Goal: Task Accomplishment & Management: Use online tool/utility

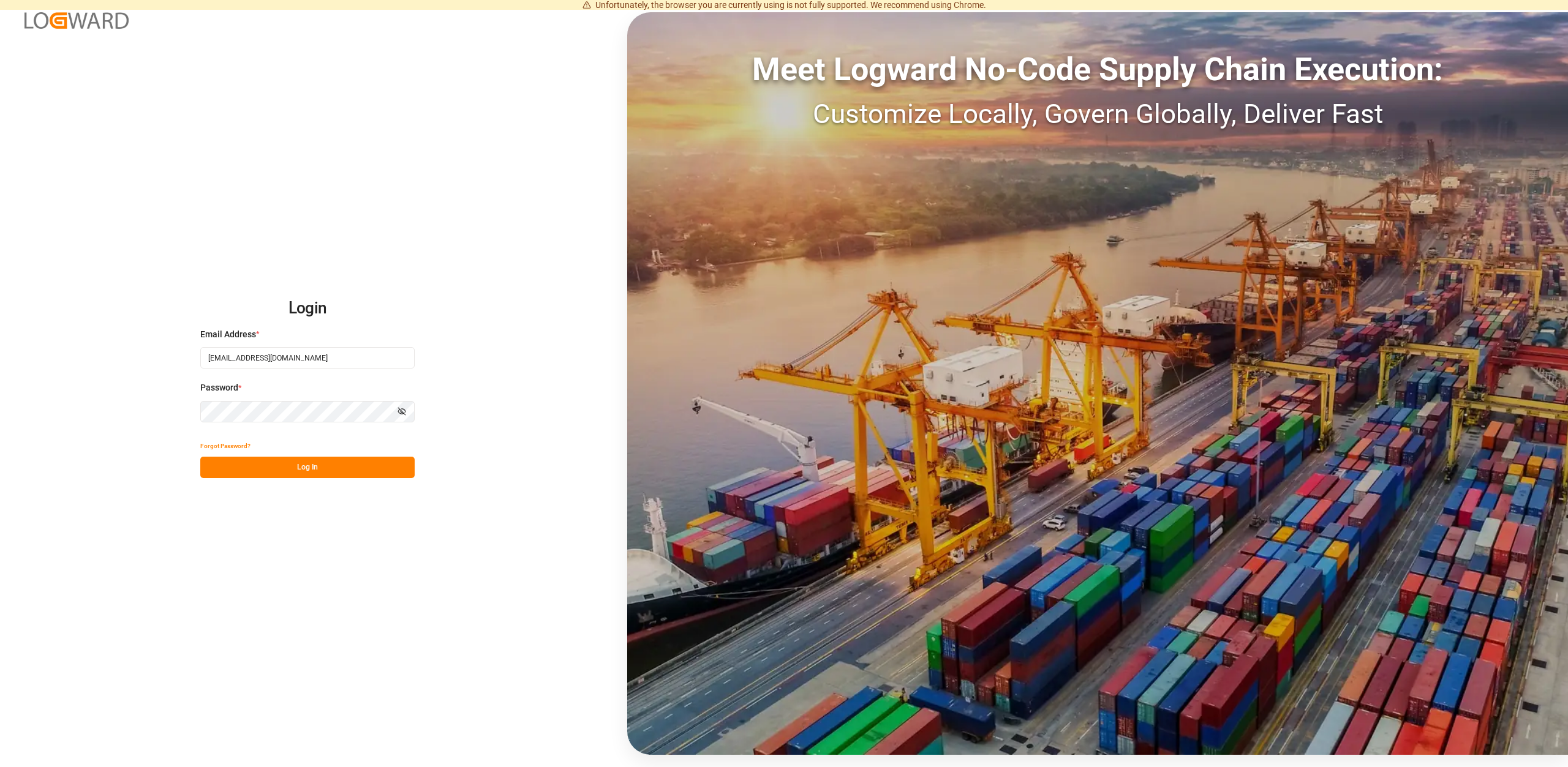
click at [351, 472] on button "Log In" at bounding box center [308, 467] width 215 height 22
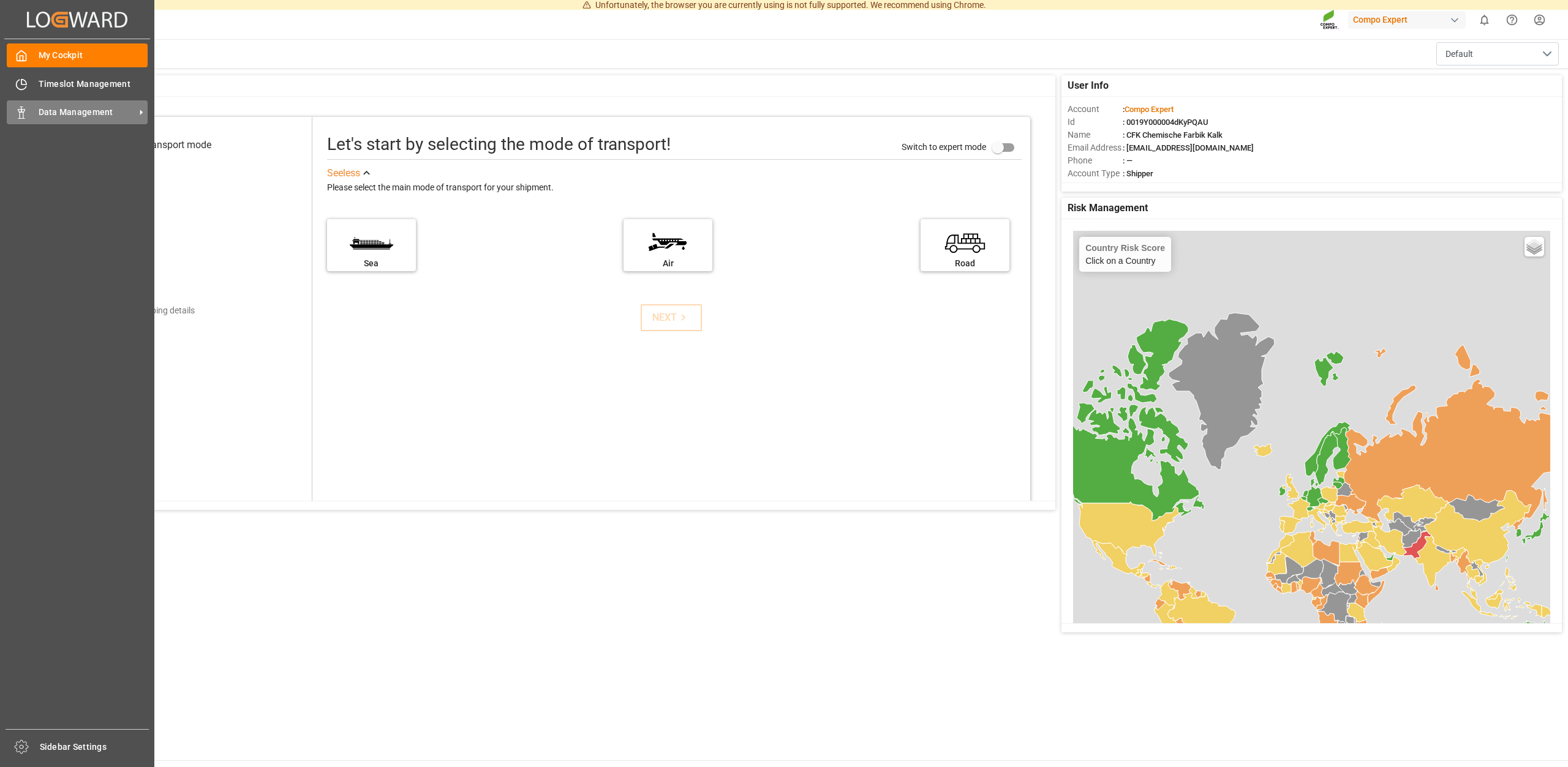
click at [68, 117] on span "Data Management" at bounding box center [87, 112] width 97 height 13
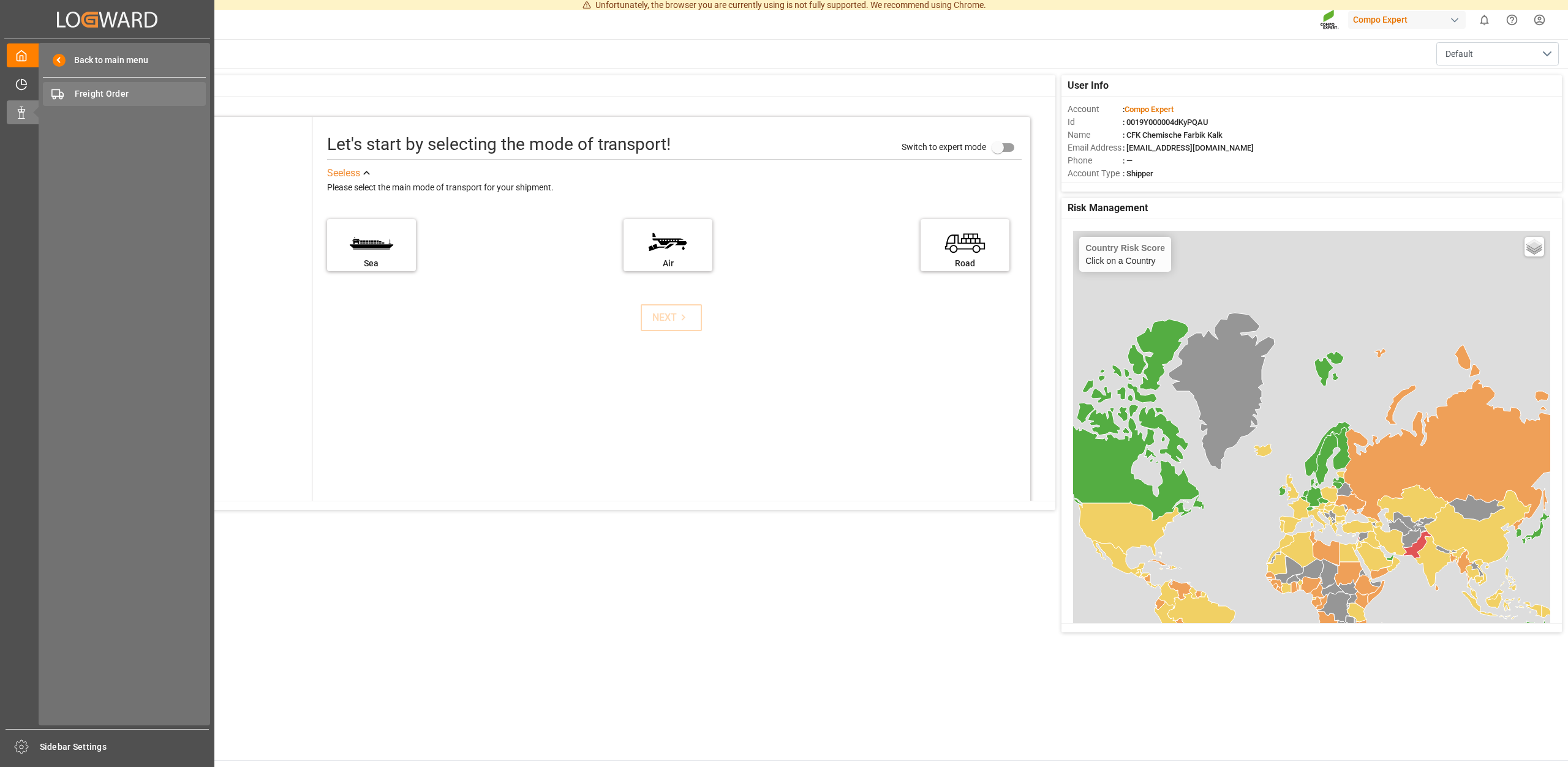
click at [103, 98] on span "Freight Order" at bounding box center [141, 94] width 132 height 13
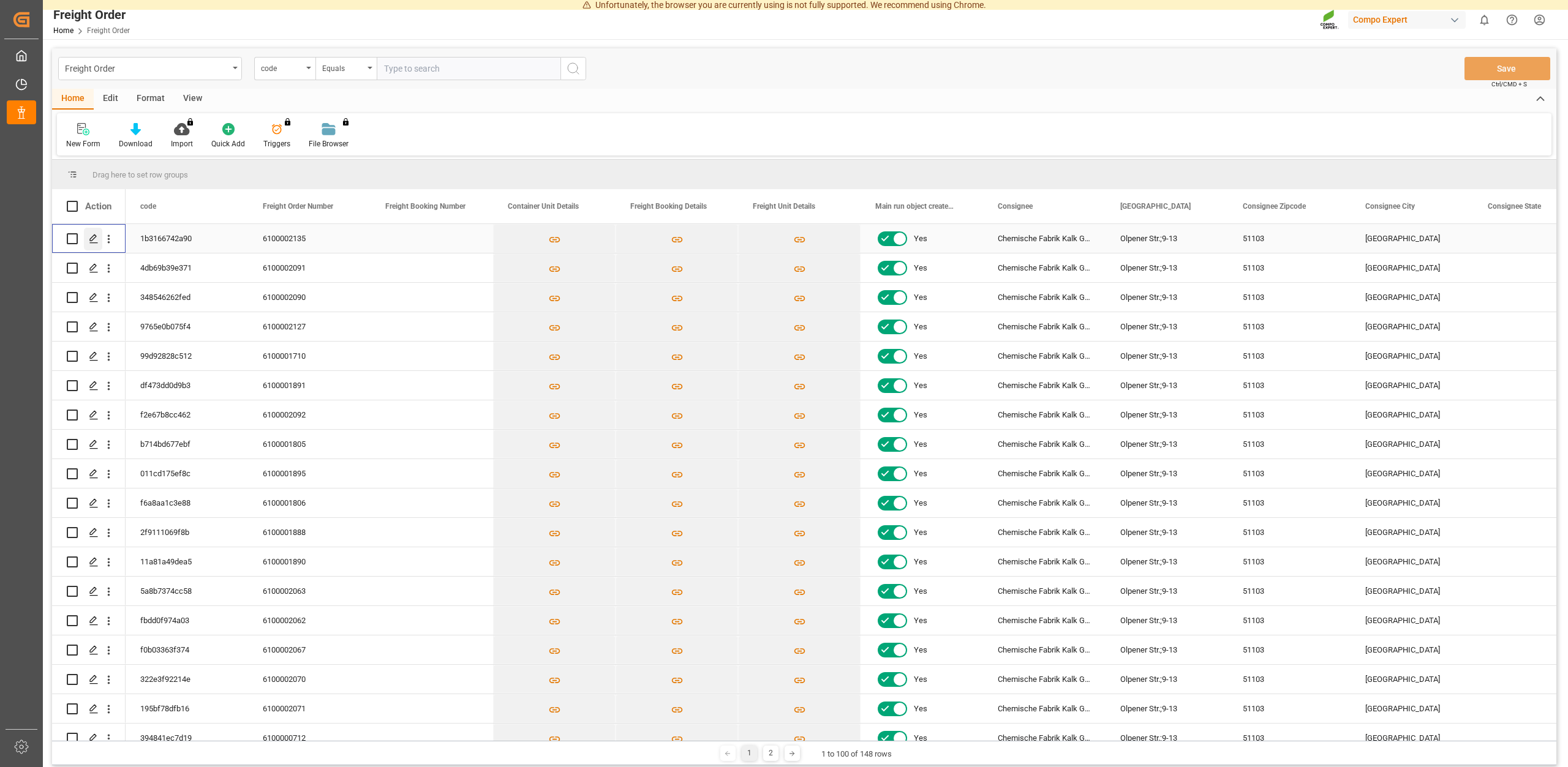
click at [94, 238] on icon "Press SPACE to select this row." at bounding box center [94, 239] width 10 height 10
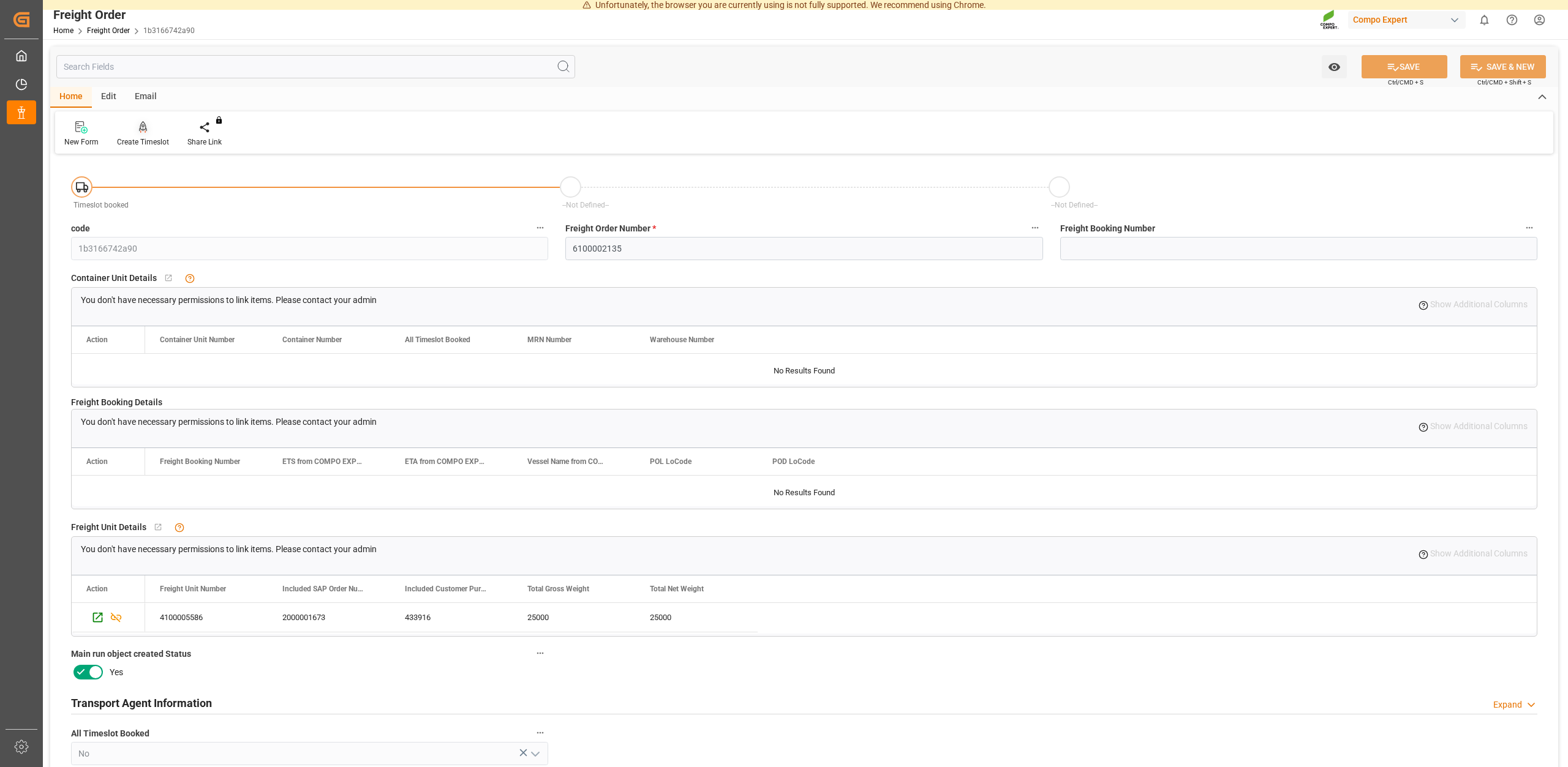
click at [146, 145] on div "Create Timeslot" at bounding box center [143, 142] width 52 height 11
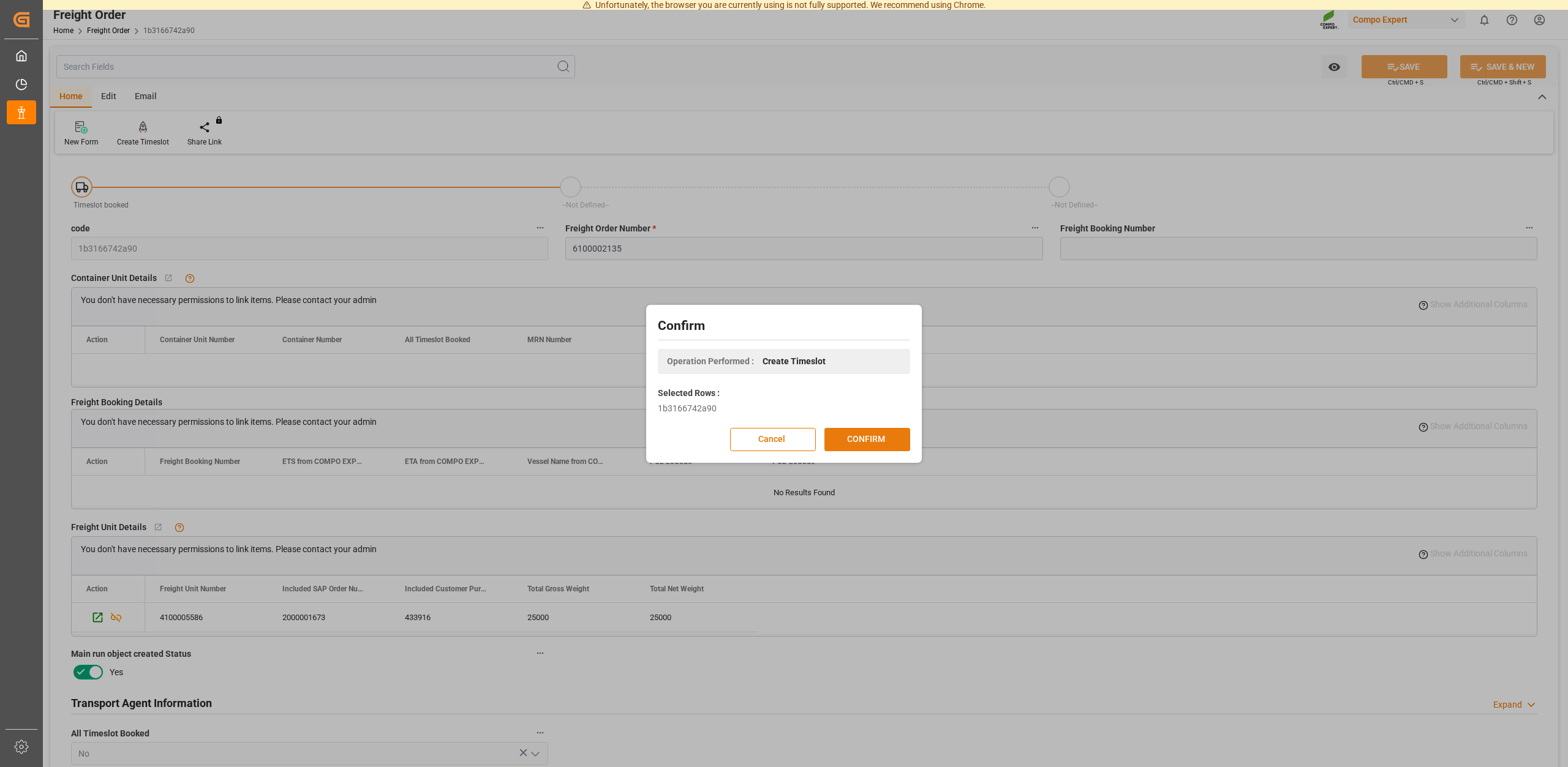
click at [870, 436] on button "CONFIRM" at bounding box center [867, 439] width 86 height 23
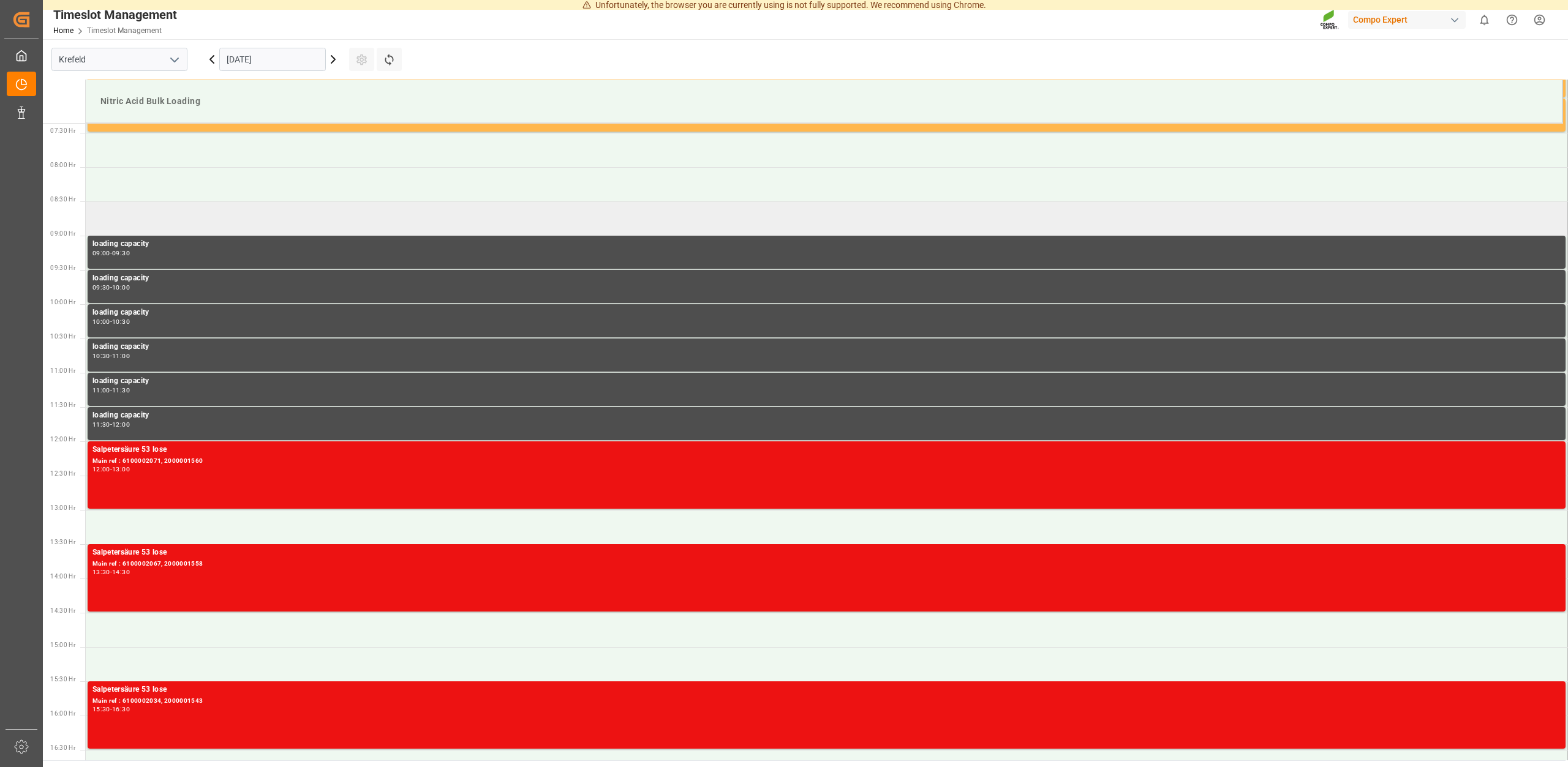
scroll to position [484, 0]
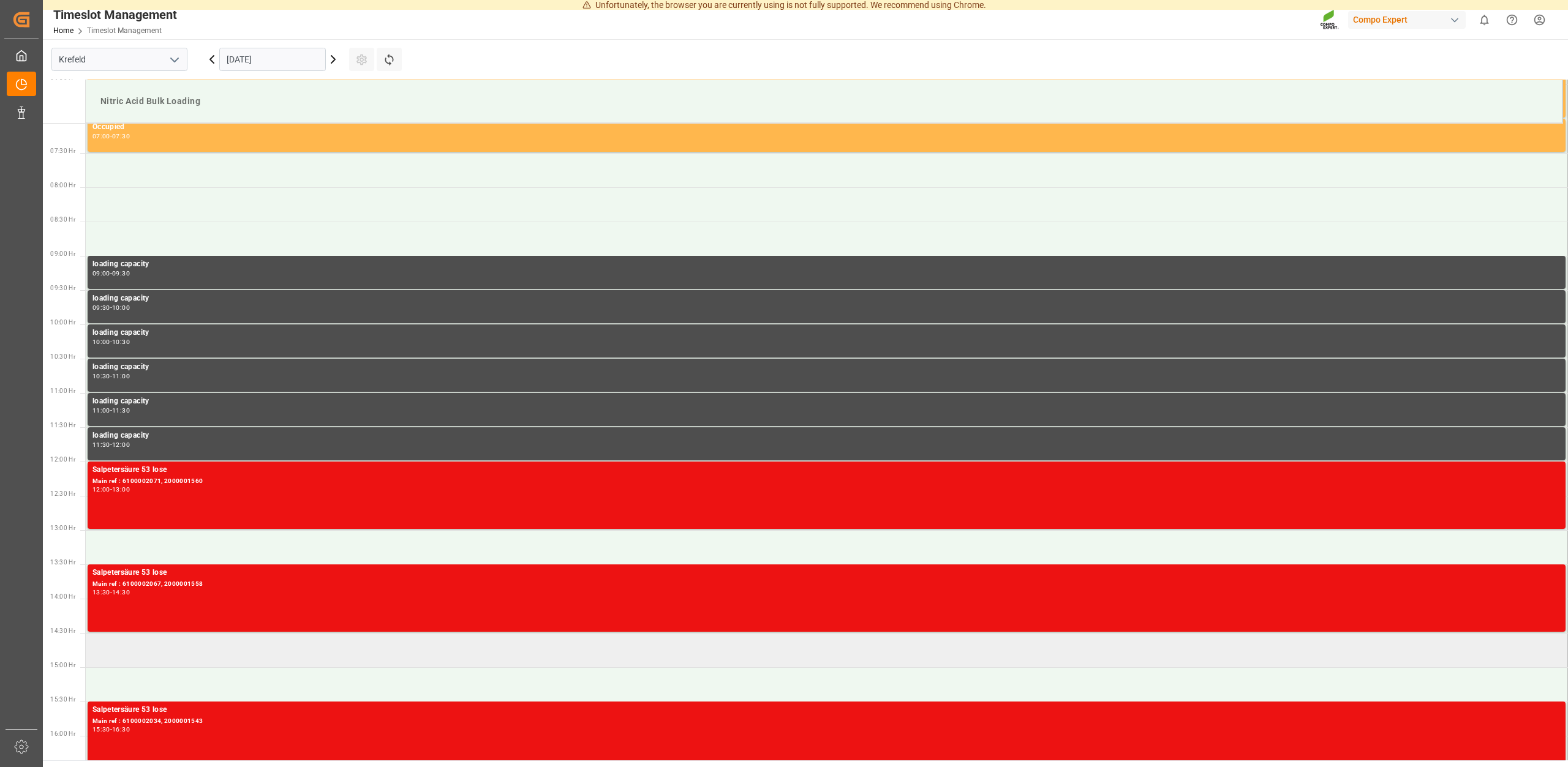
click at [115, 647] on td at bounding box center [827, 650] width 1482 height 35
click at [161, 650] on td at bounding box center [827, 650] width 1482 height 35
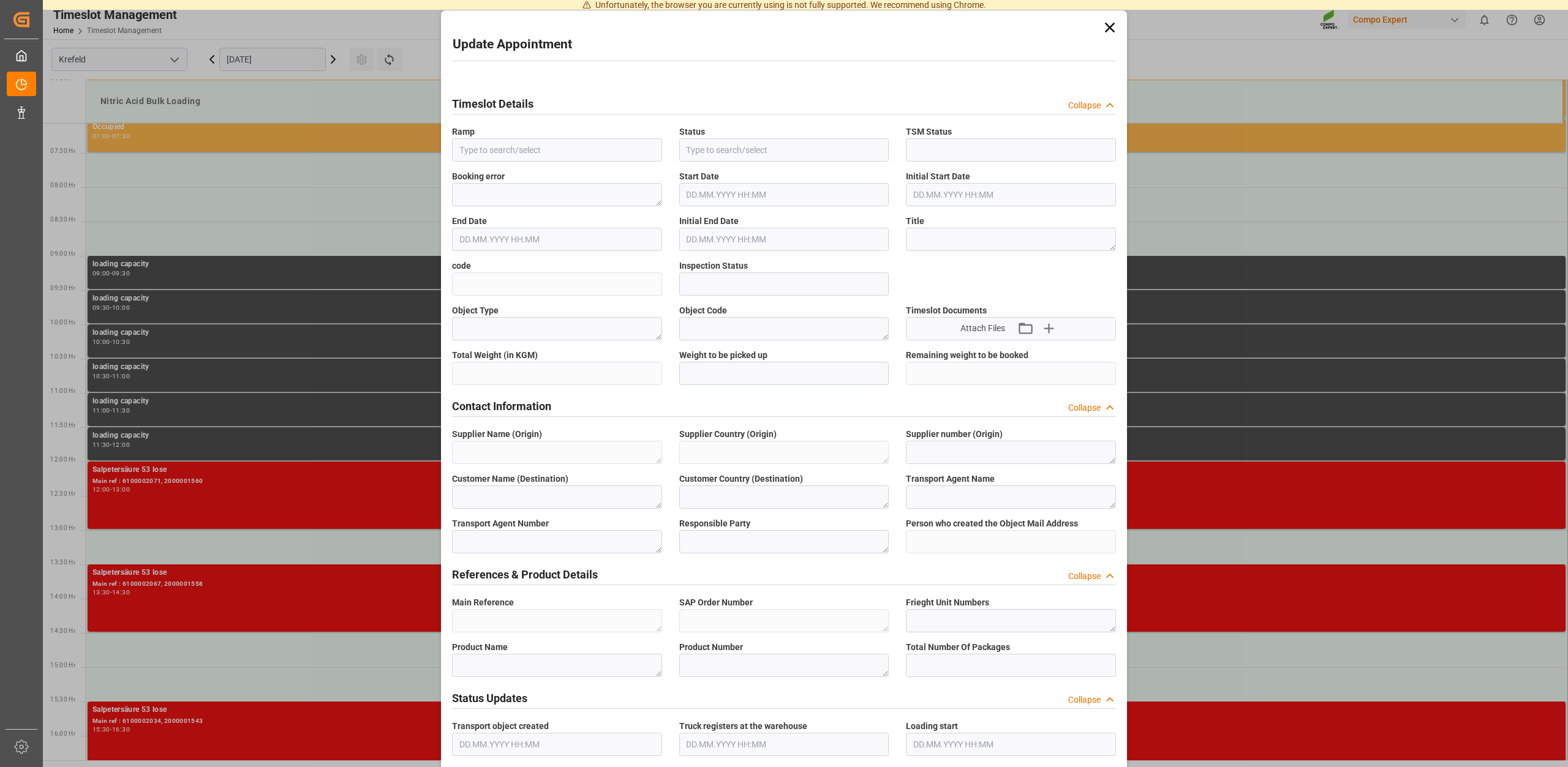
type input "Nitric Acid Bulk Loading"
type input "Transport object created"
type input "Booked"
type input "7709bbc7c39f"
type input "Open"
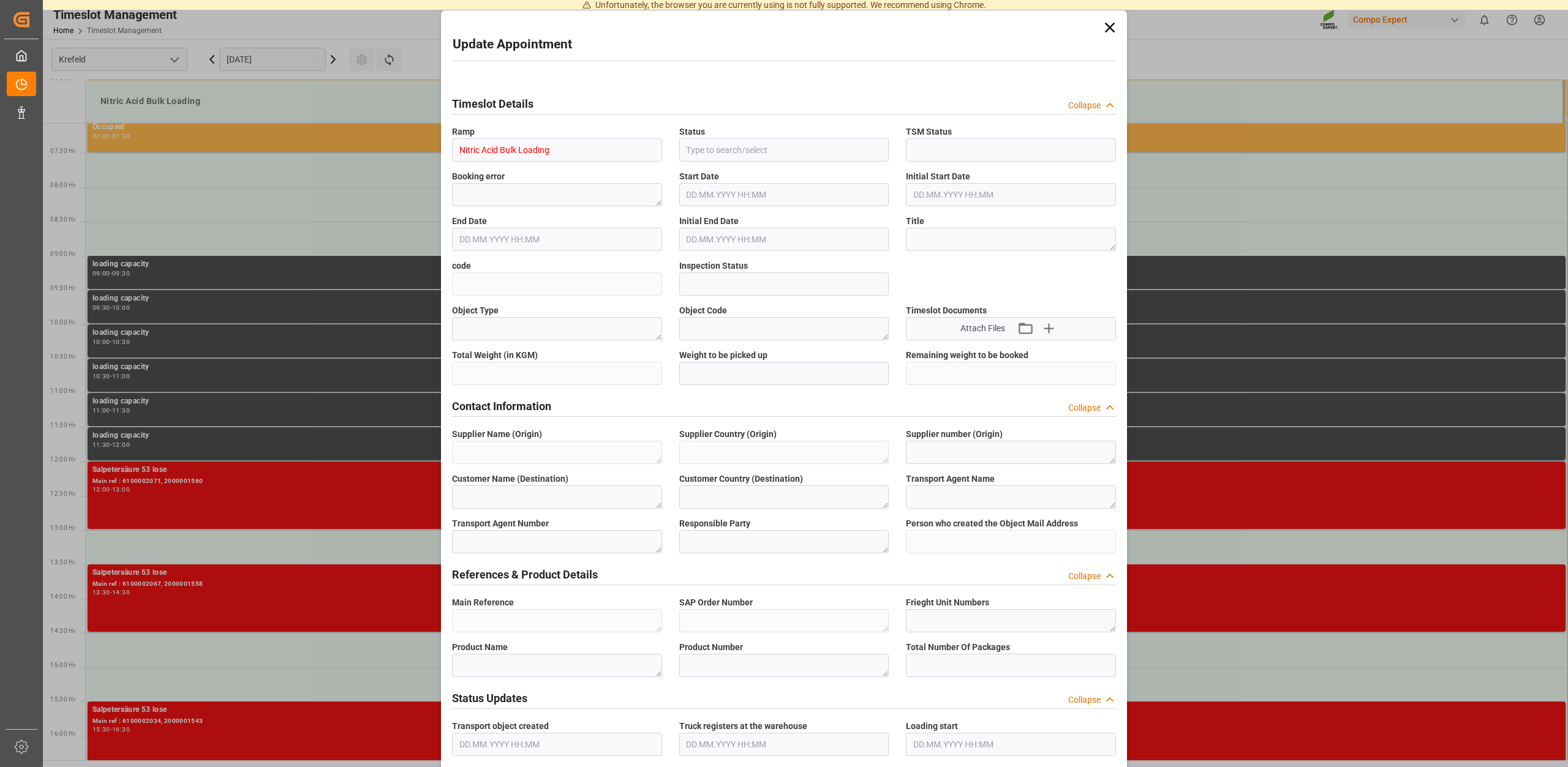
type textarea "Main-Run"
type input "25000"
type textarea "SP_KREF"
type textarea "Chemische Fabrik Kalk GmbH"
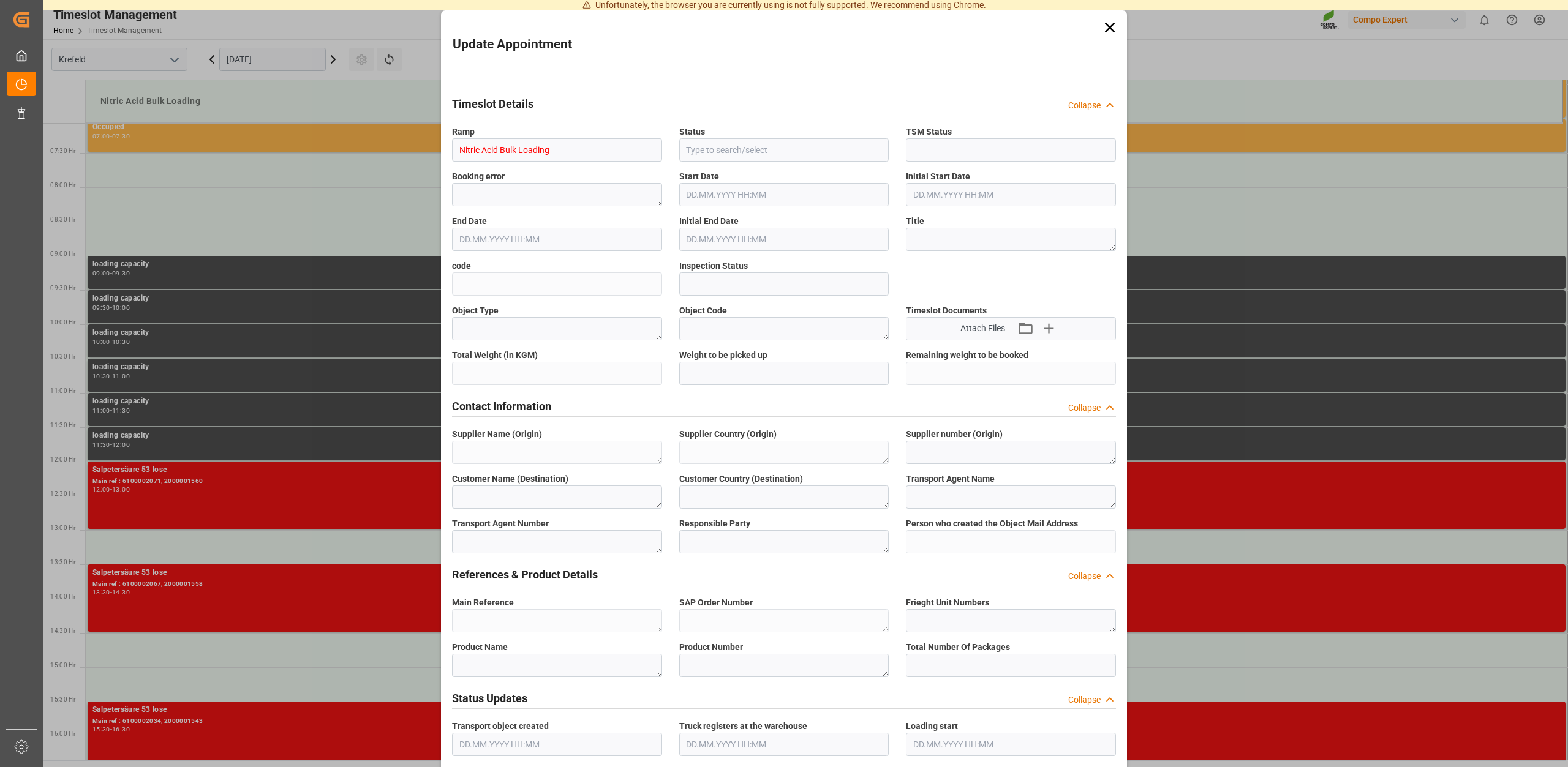
type textarea "DE"
type textarea "Chemische Fabrik Kalk GmbH, (CFK)"
type textarea "5355955"
type textarea "Compo Expert"
type input "Thorsten.Meier@compo-expert.com"
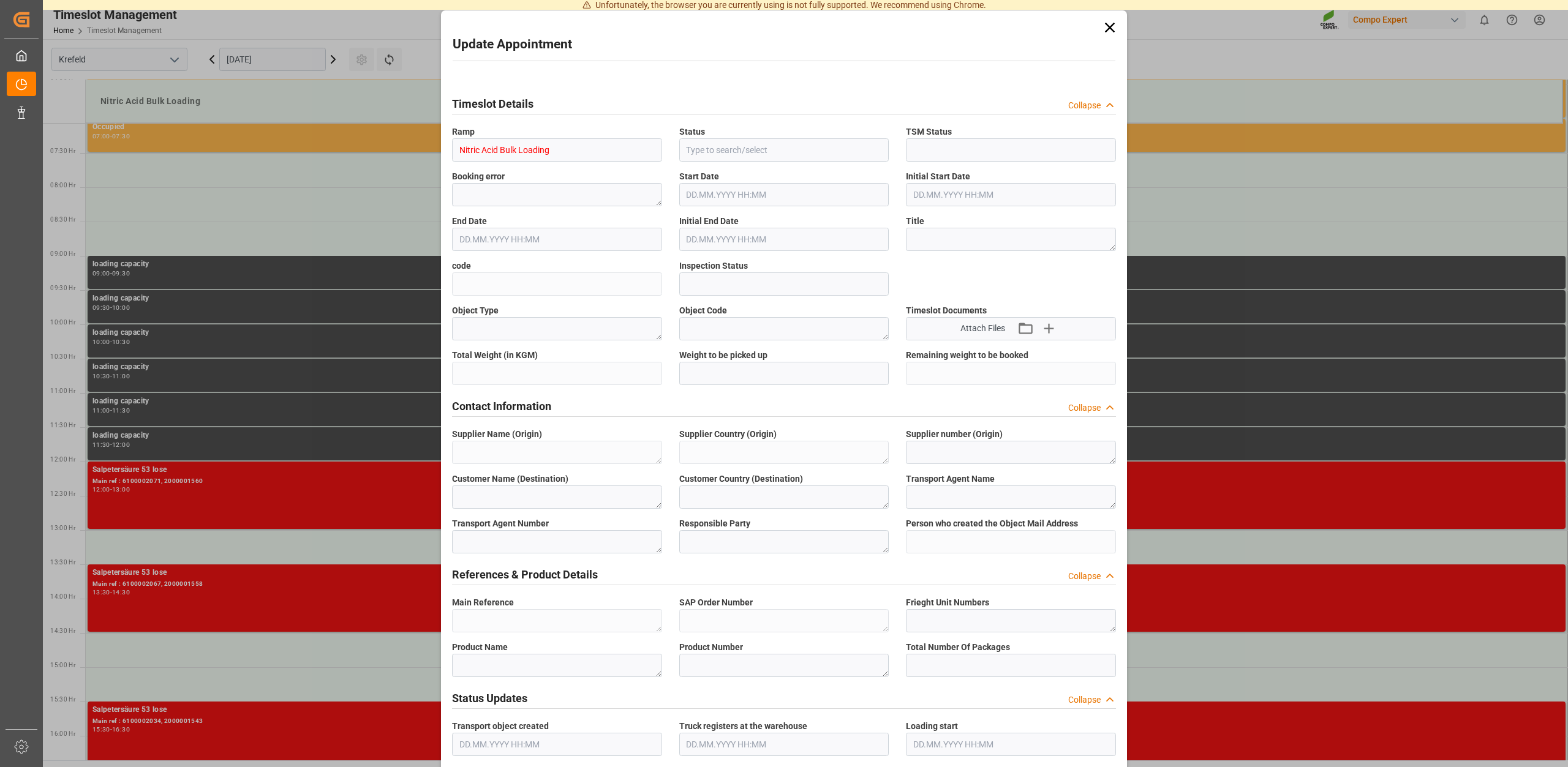
type textarea "6100002135"
type textarea "2000001673"
type textarea "4100005586"
type textarea "Salpetersäure 60 lose"
type textarea "1510102000"
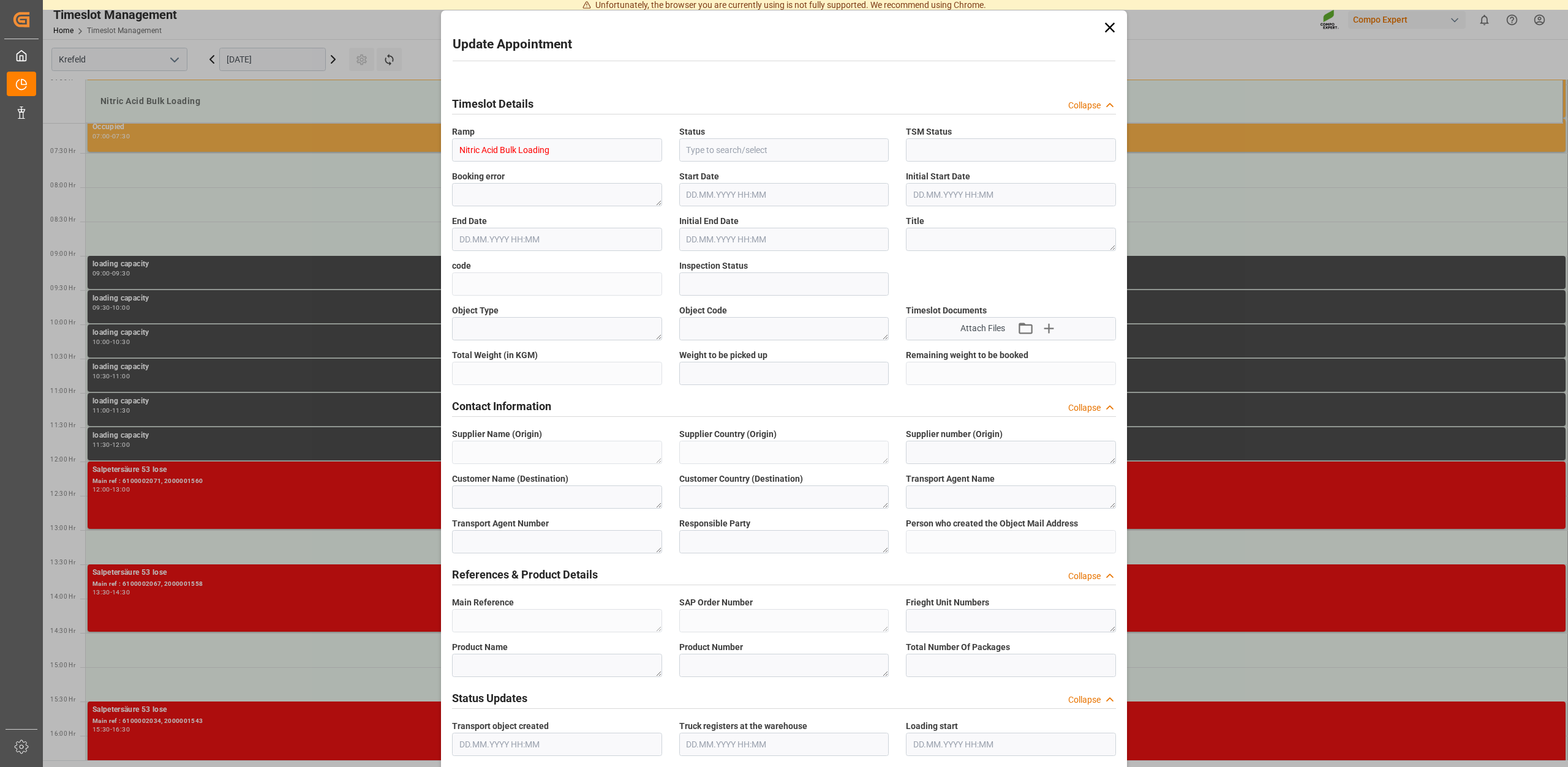
type input "0"
type textarea "Z100"
type textarea "3200"
type input "6100002135"
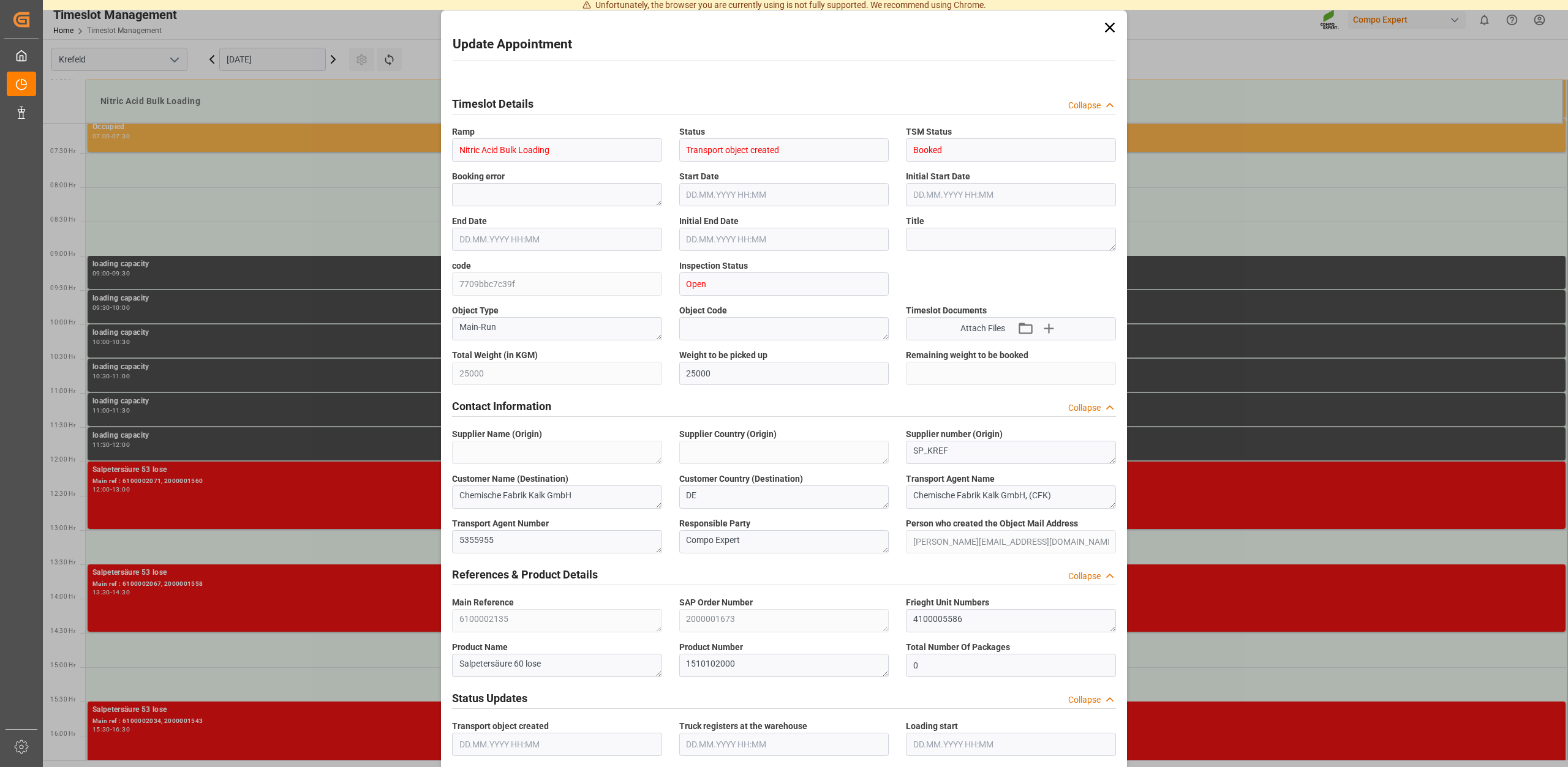
type input "22.09.2025 14:30"
type input "22.09.2025 15:00"
type input "22.09.2025 09:20"
type input "22.09.2025 07:42"
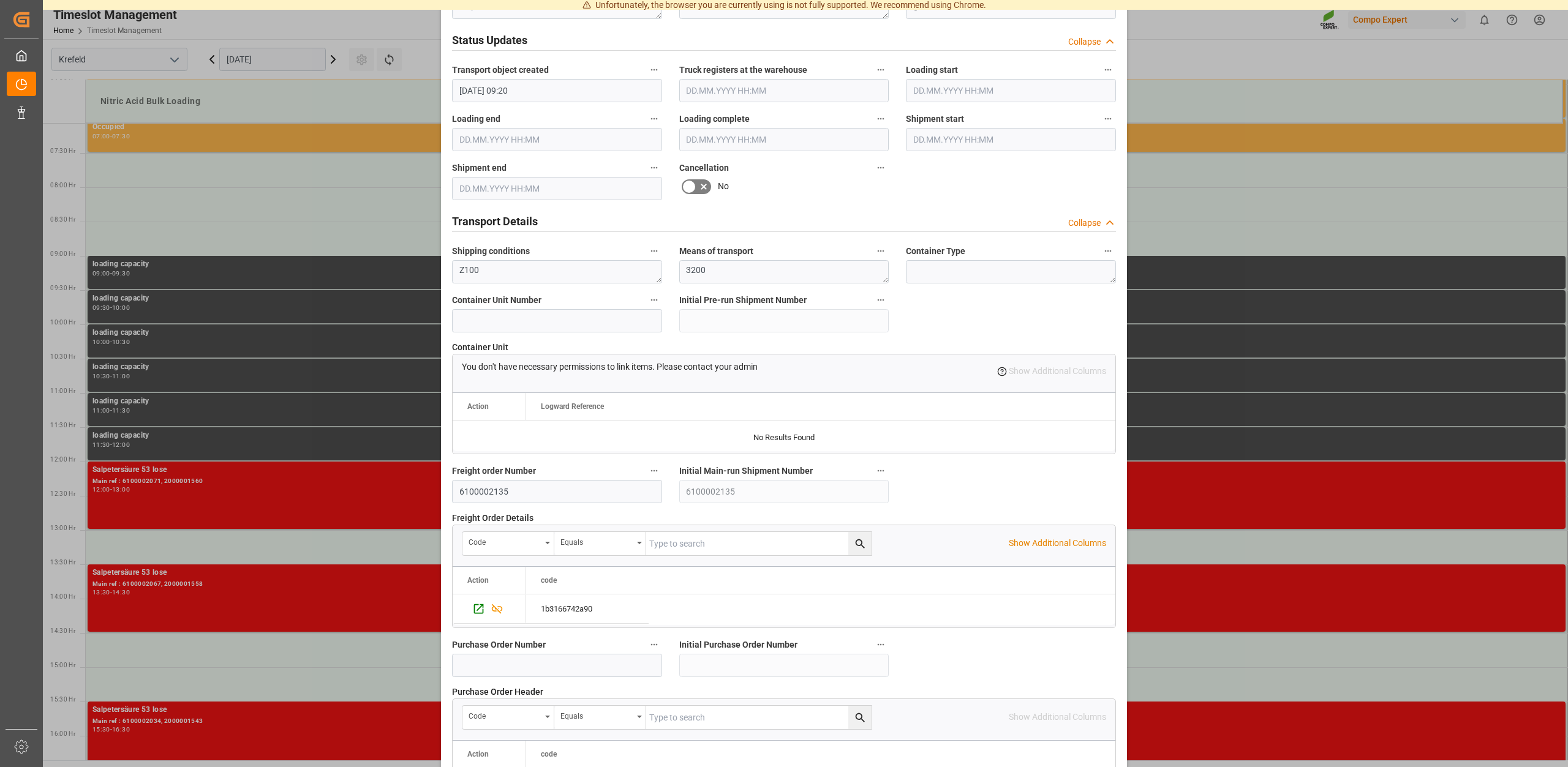
scroll to position [929, 0]
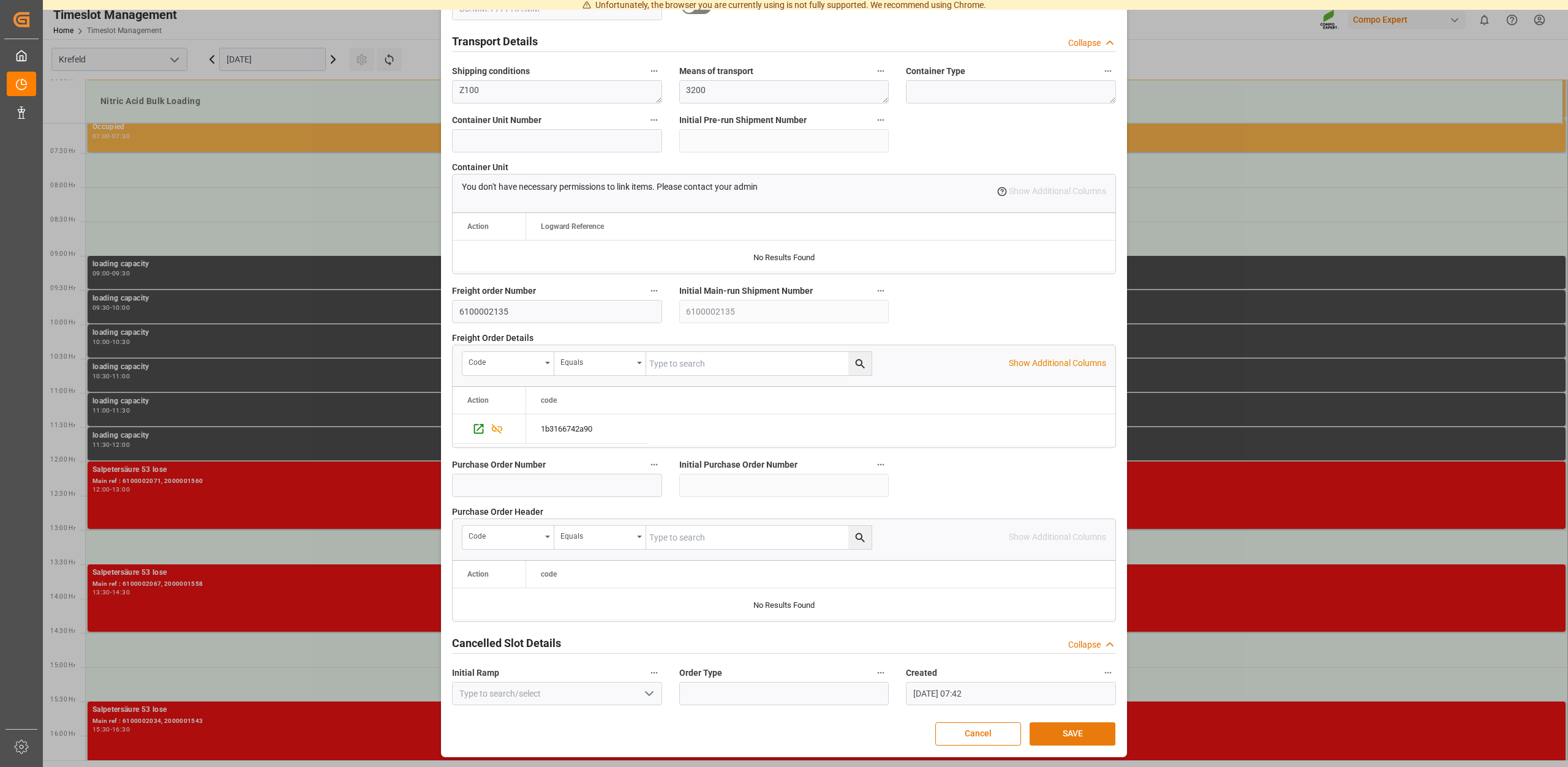
click at [1064, 732] on button "SAVE" at bounding box center [1072, 734] width 86 height 23
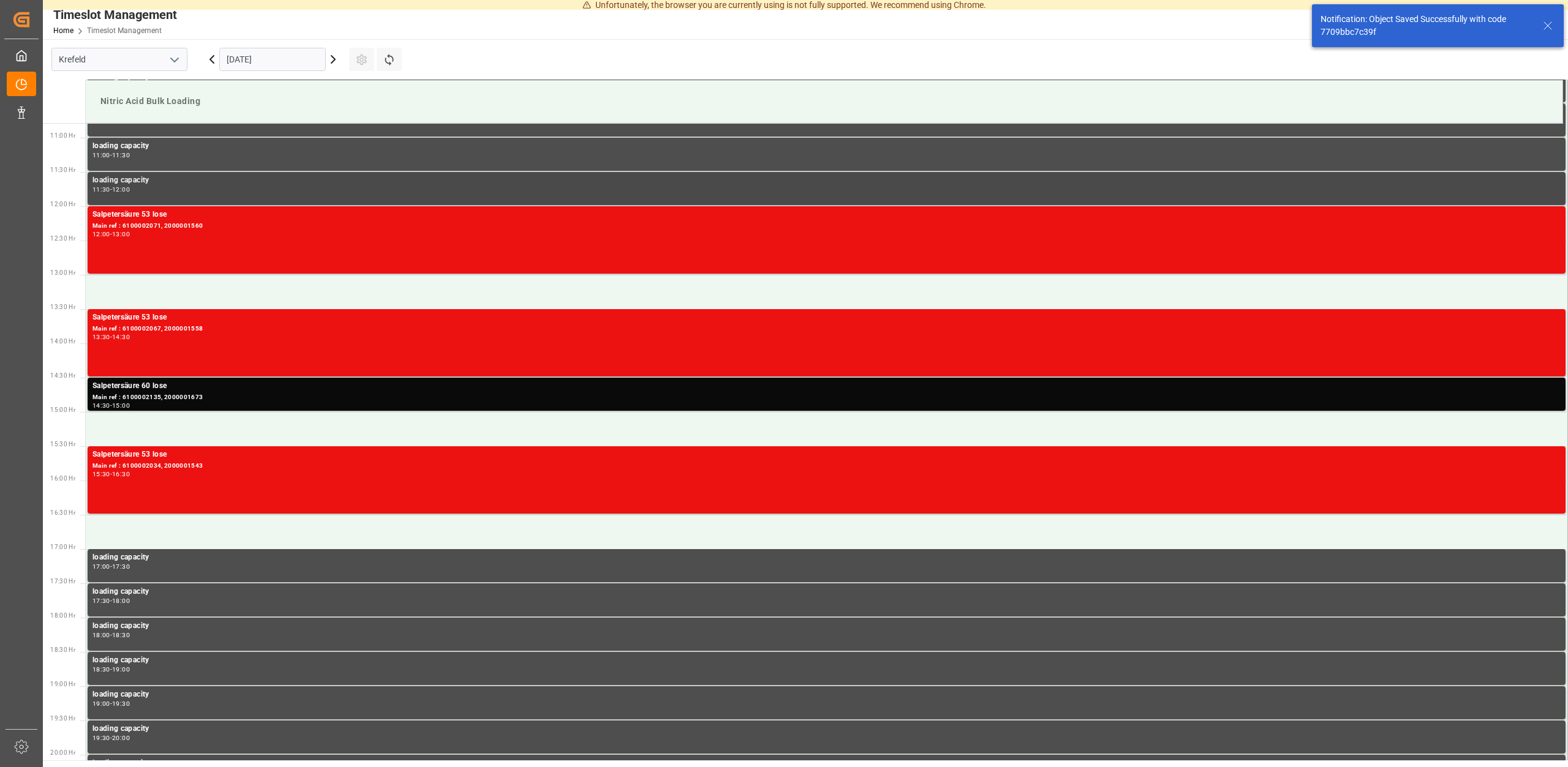
scroll to position [696, 0]
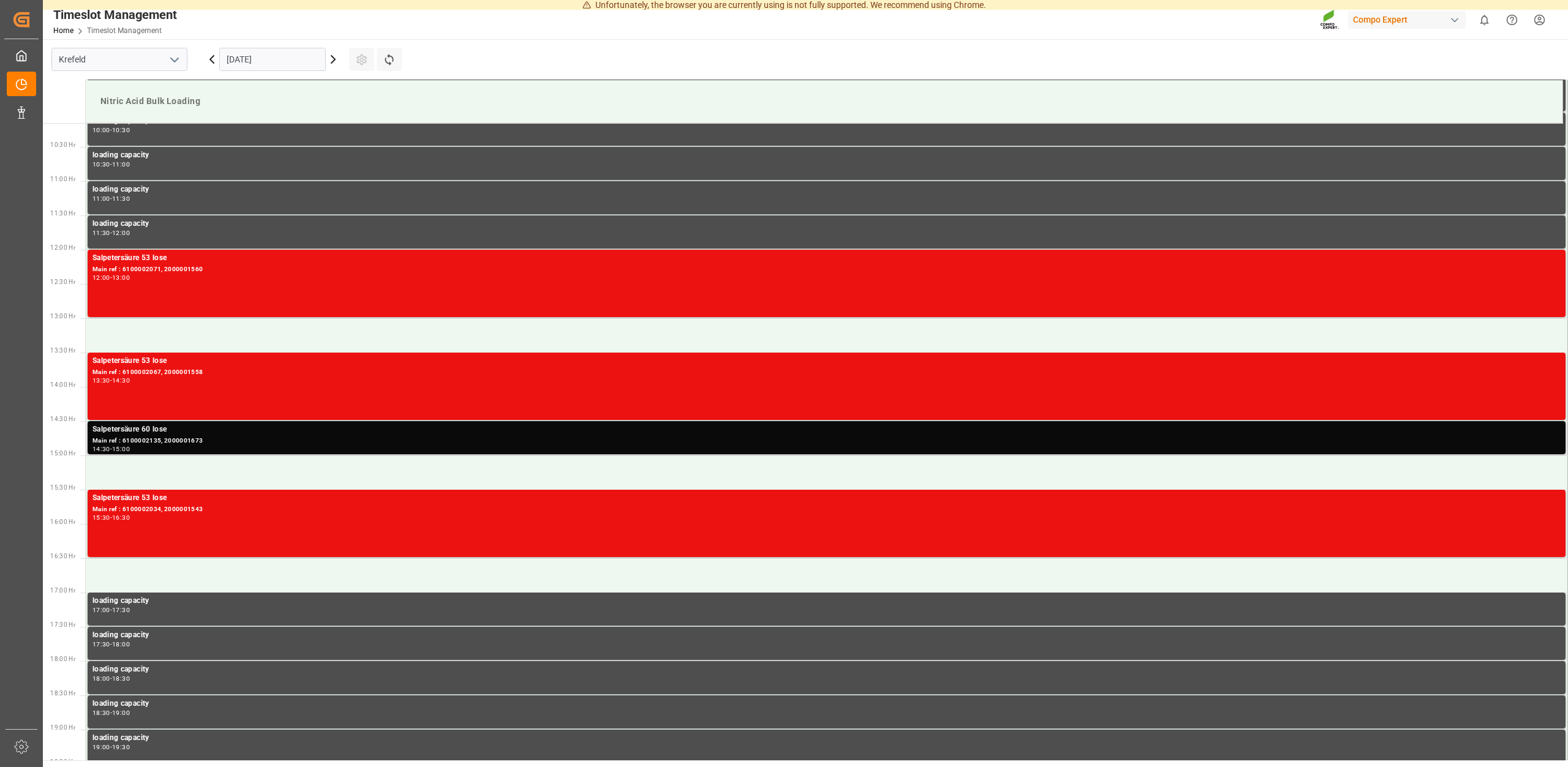
click at [156, 437] on div "Main ref : 6100002135, 2000001673" at bounding box center [827, 441] width 1469 height 10
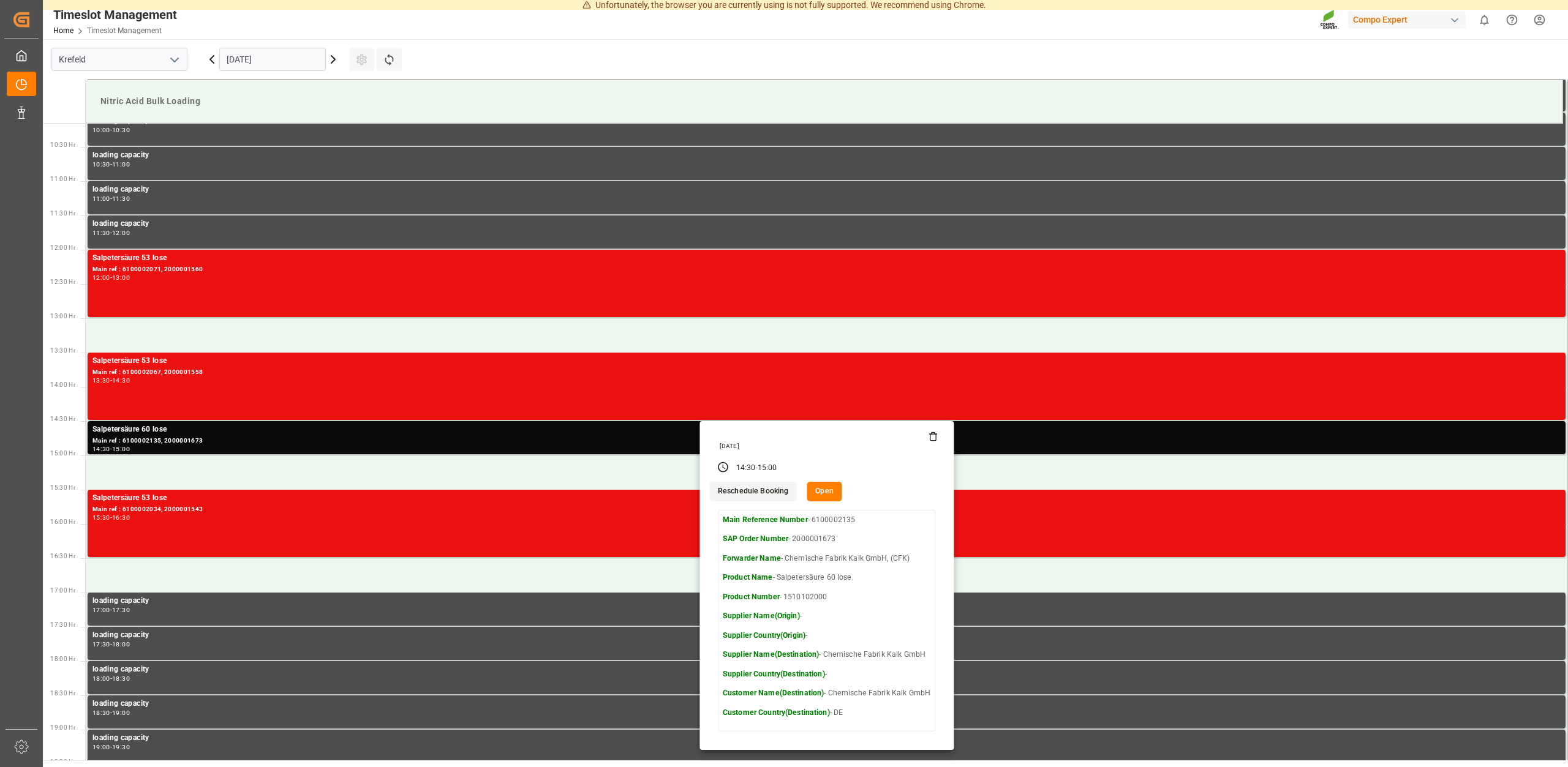
click at [931, 434] on icon at bounding box center [933, 434] width 7 height 0
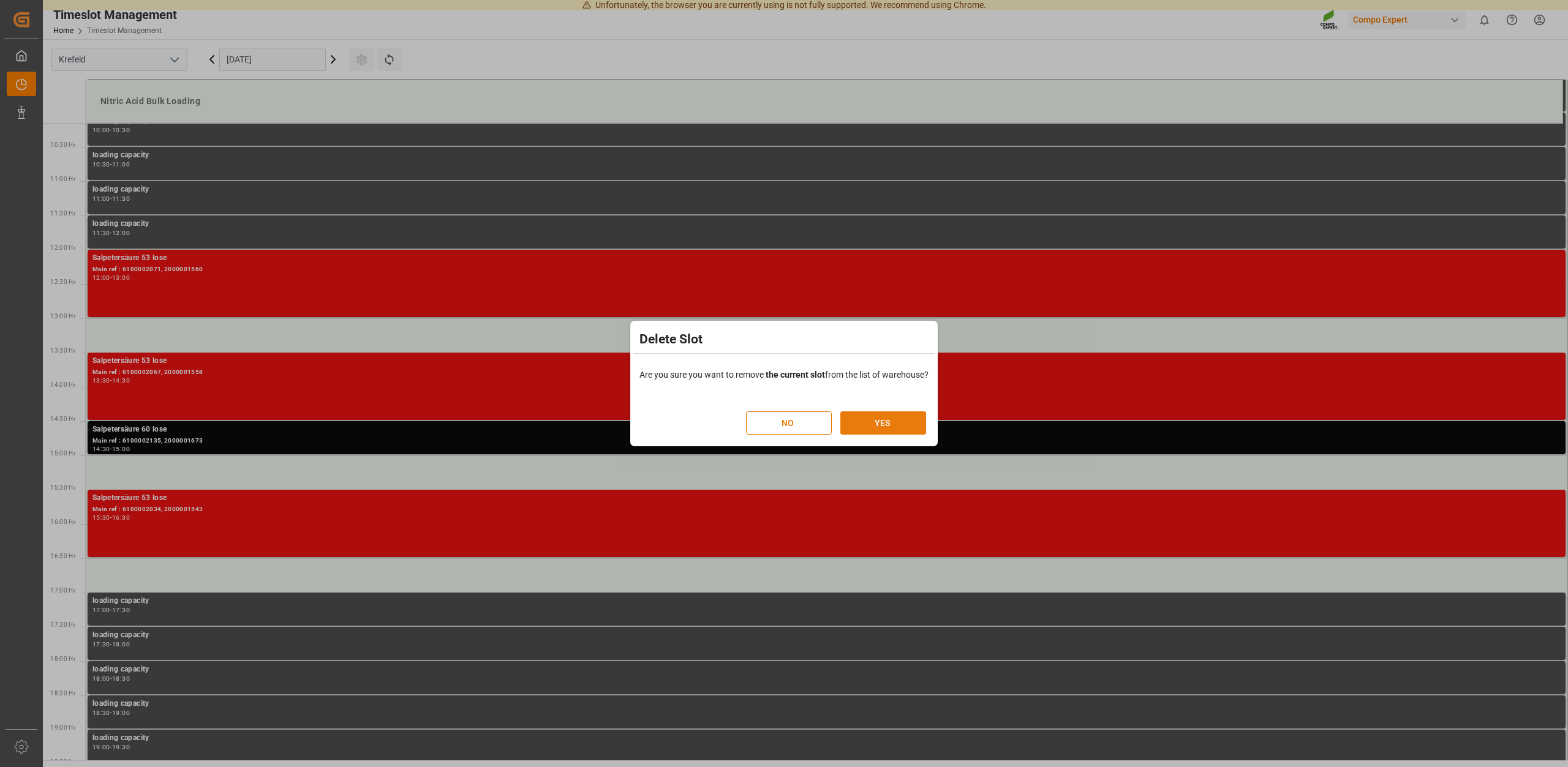
click at [894, 423] on button "YES" at bounding box center [883, 423] width 86 height 23
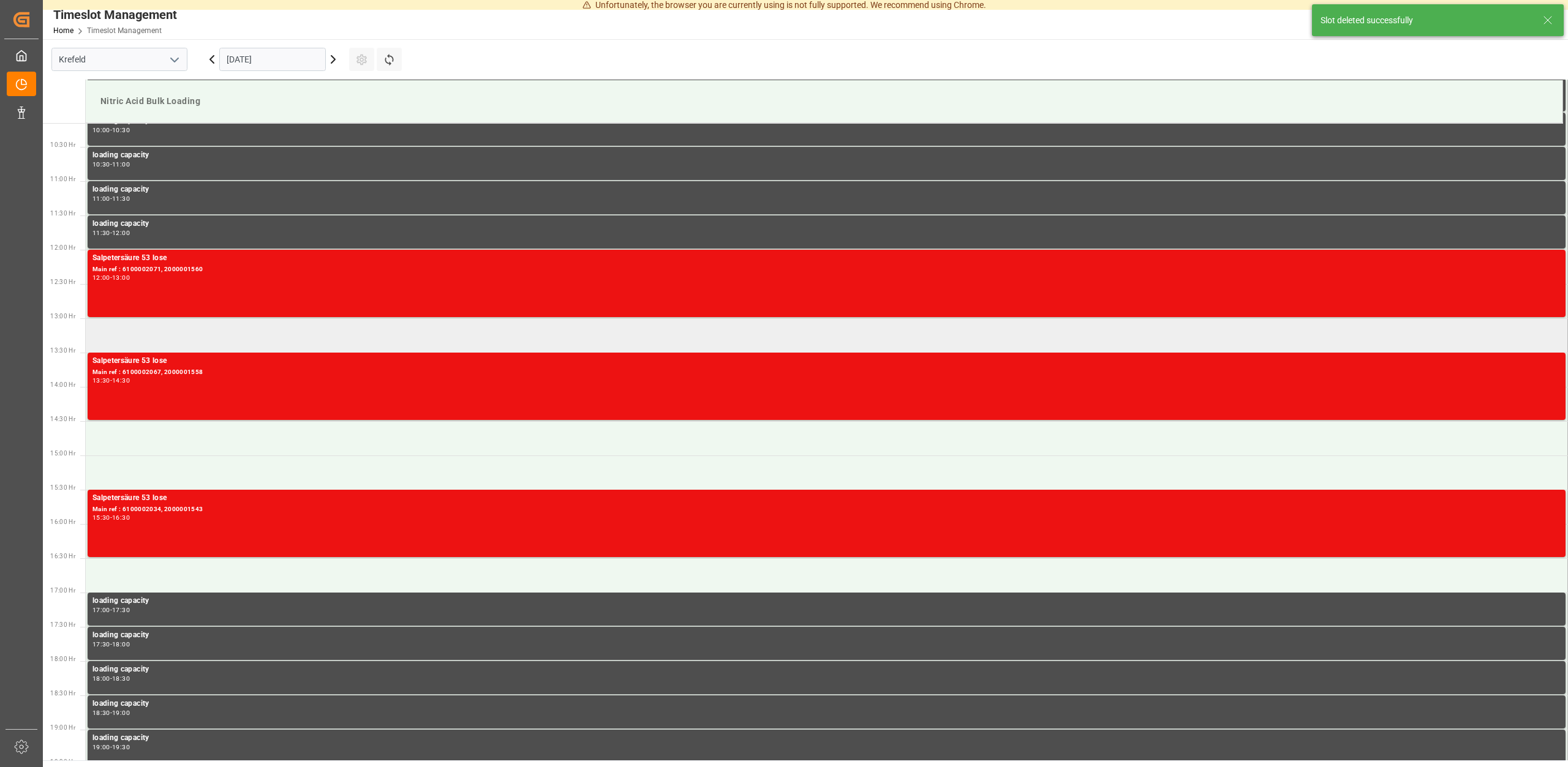
click at [125, 335] on td at bounding box center [827, 336] width 1482 height 35
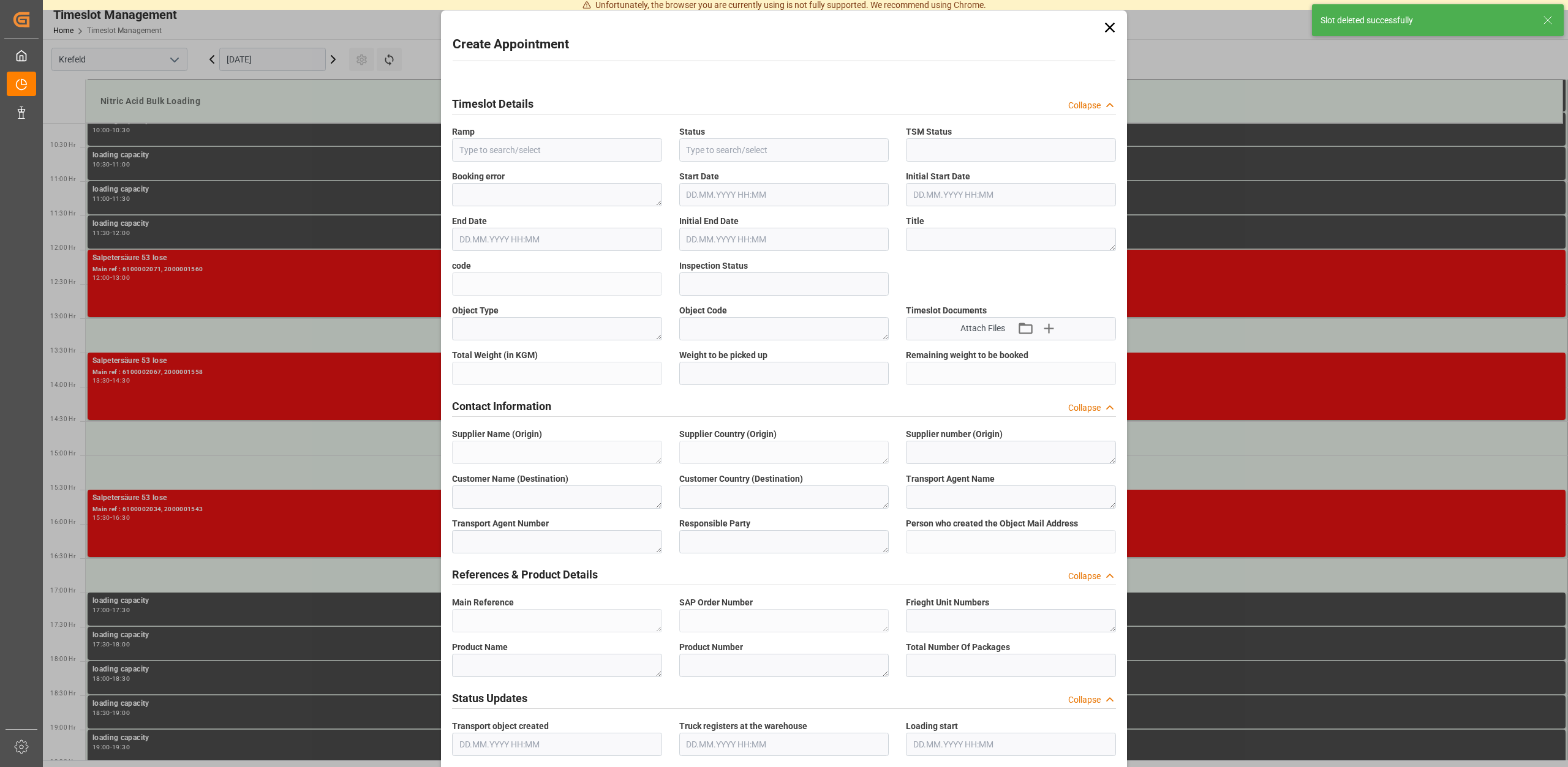
type input "Nitric Acid Bulk Loading"
type input "Booked"
type input "Open"
type input "22.09.2025 13:00"
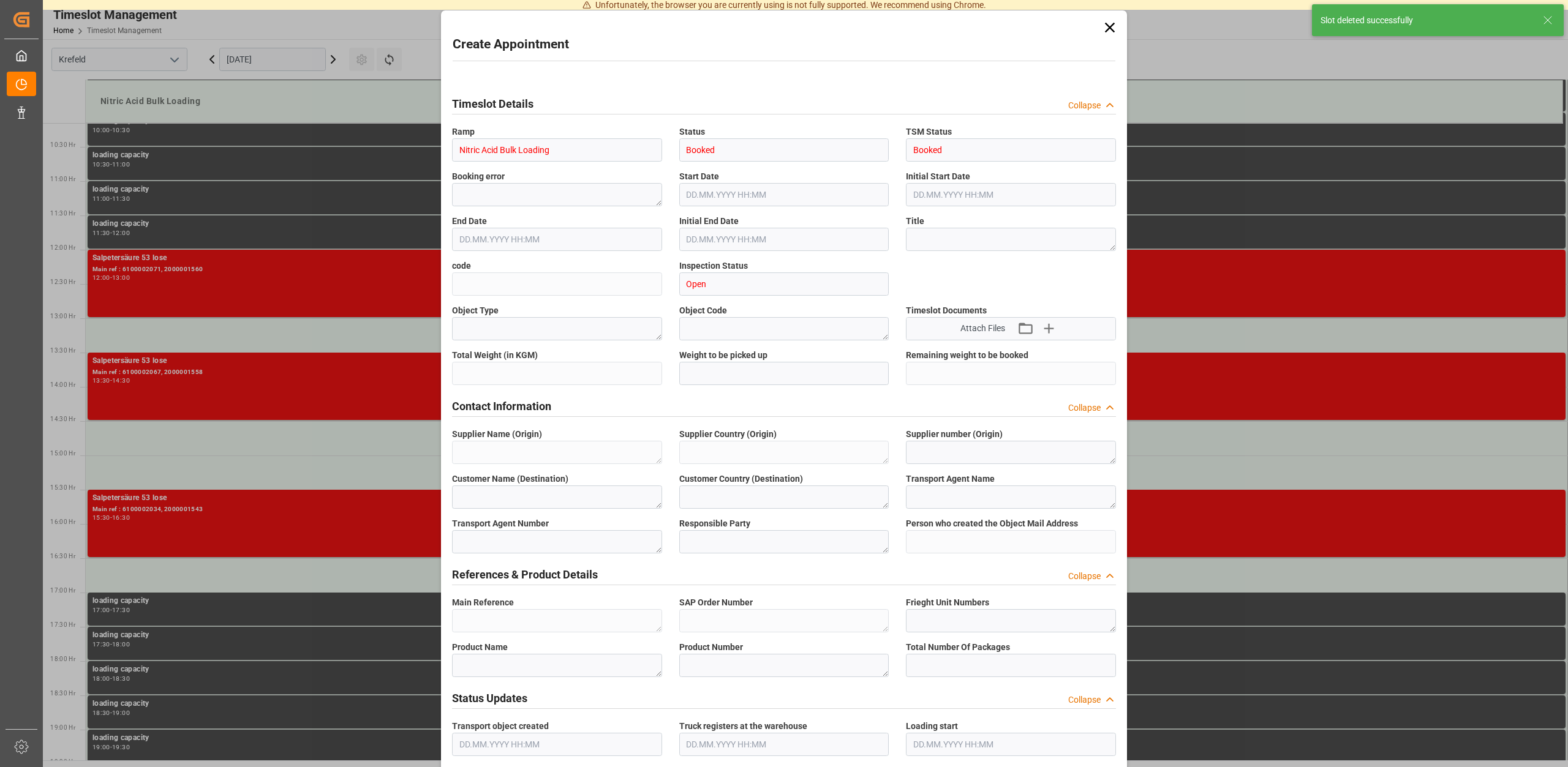
type input "22.09.2025 13:30"
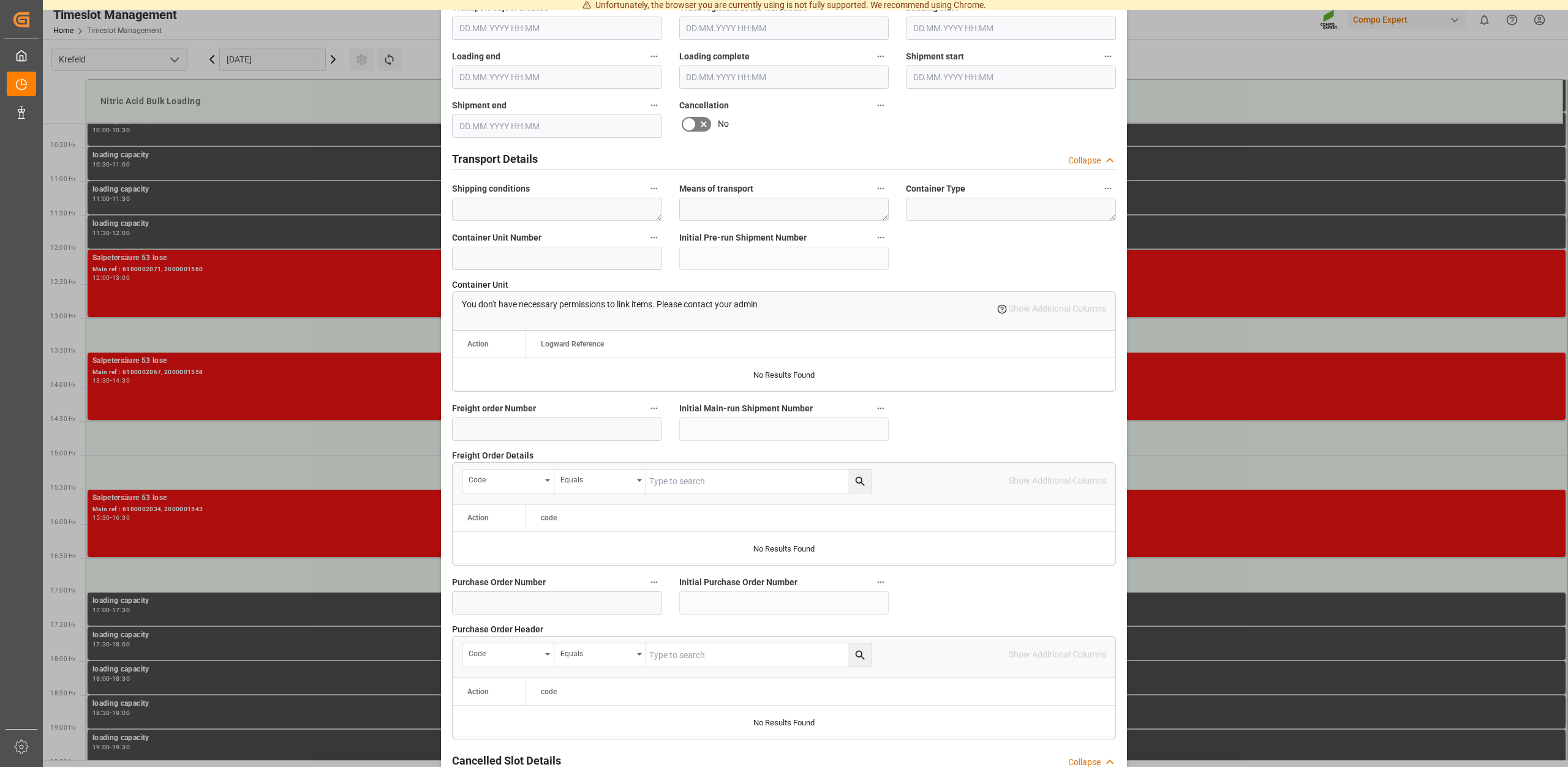
scroll to position [929, 0]
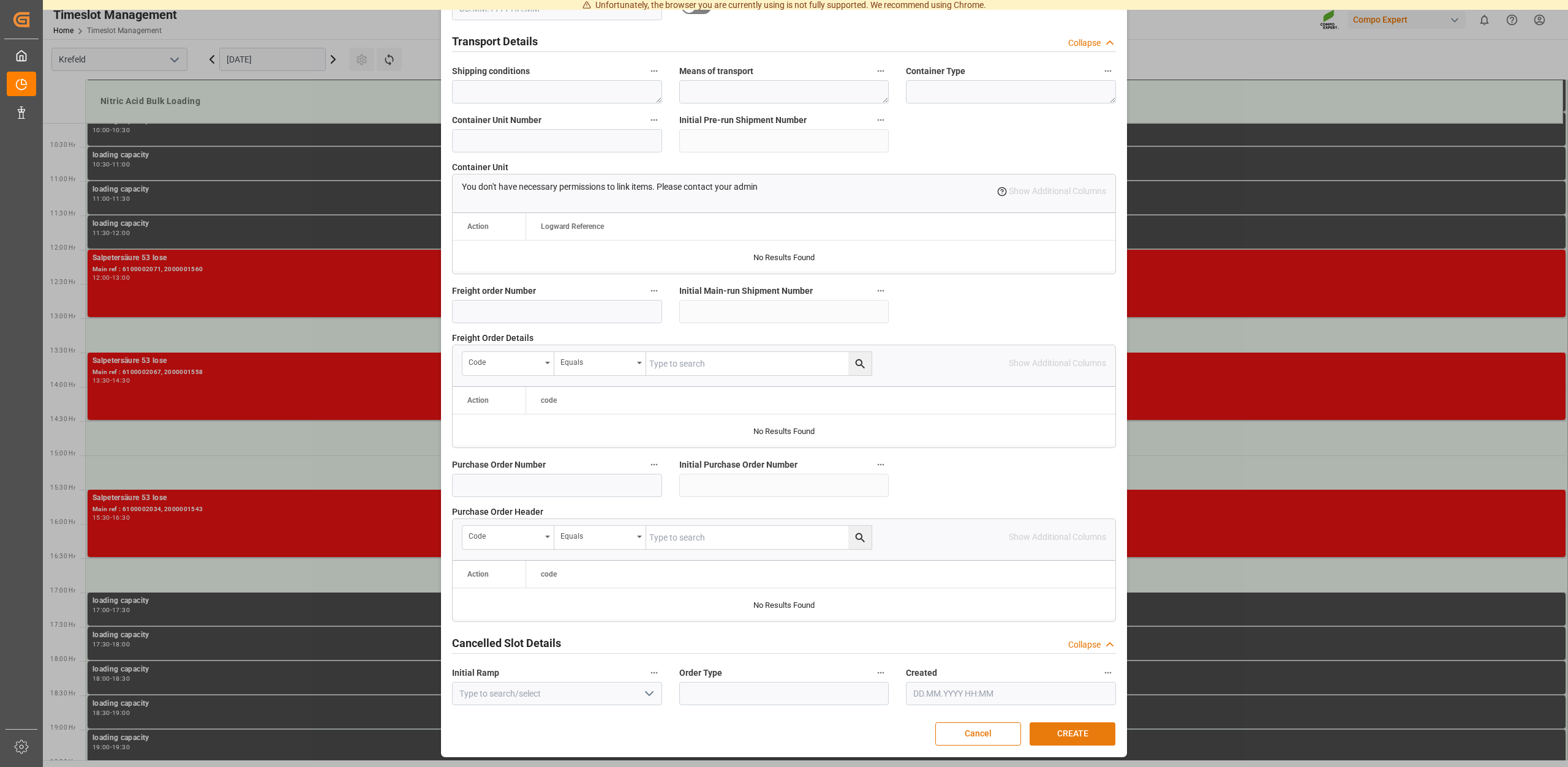
click at [1077, 733] on button "CREATE" at bounding box center [1072, 734] width 86 height 23
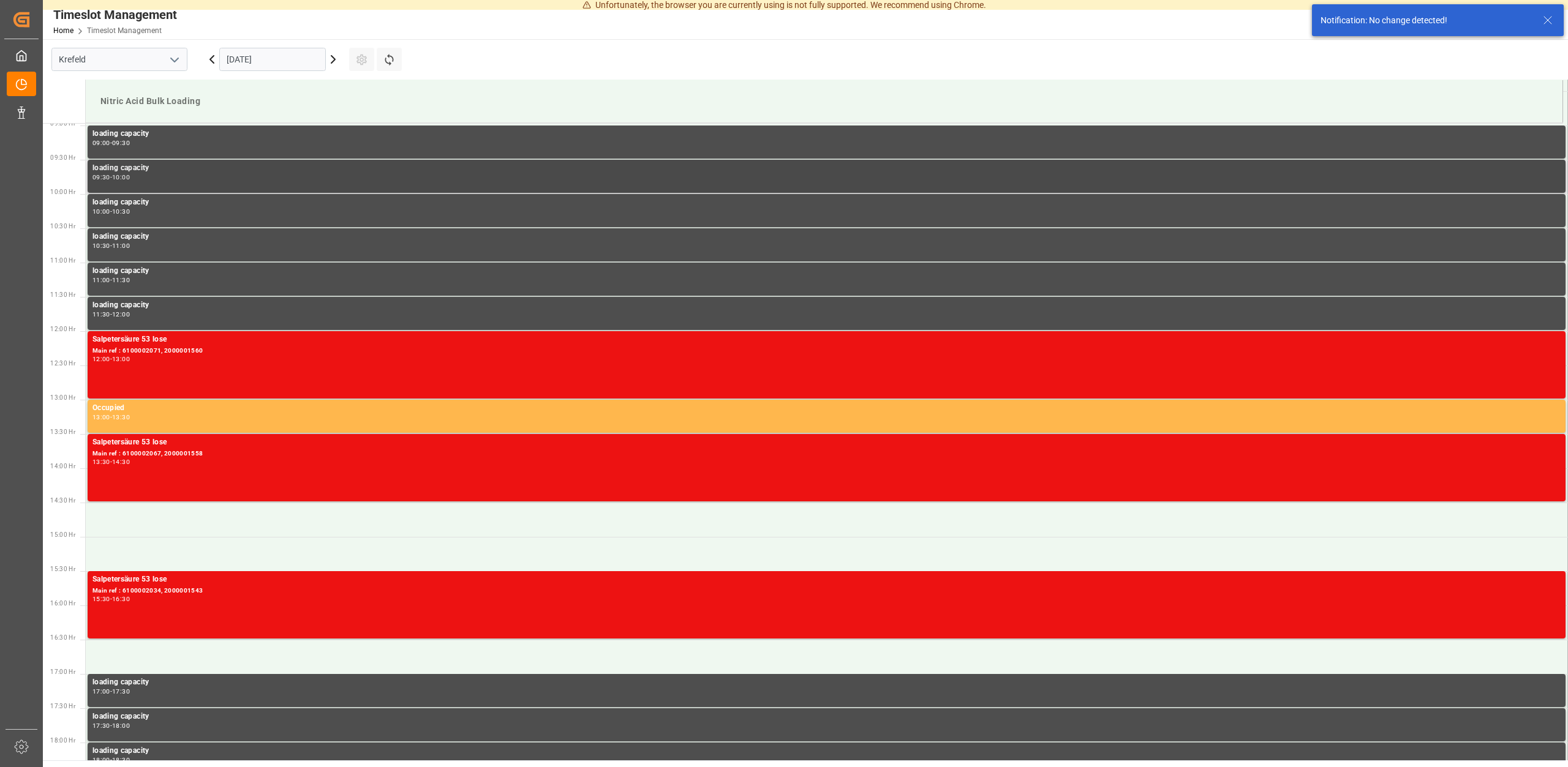
scroll to position [565, 0]
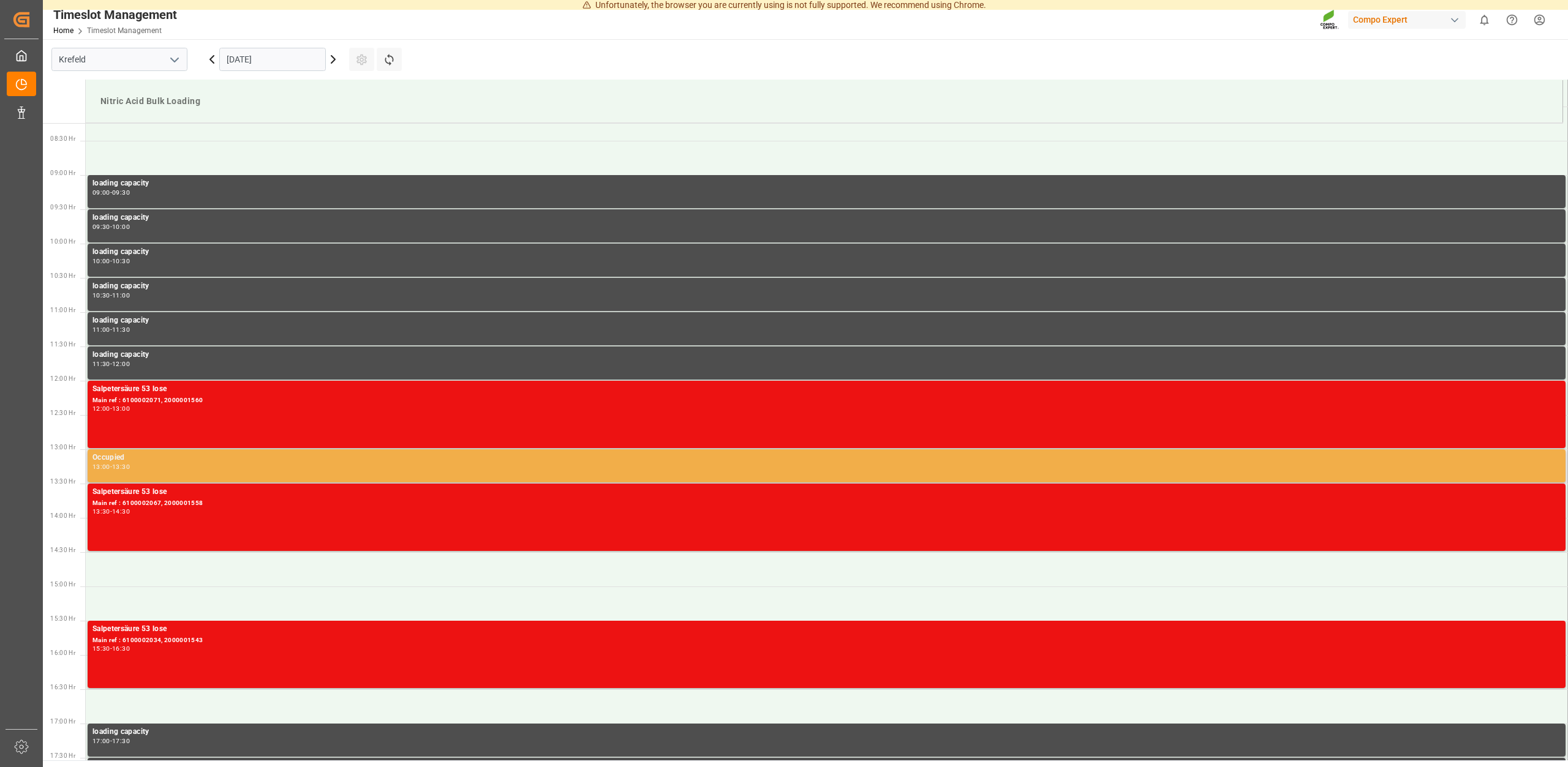
click at [187, 468] on div "13:00 - 13:30" at bounding box center [827, 467] width 1469 height 6
click at [300, 469] on div "13:00 - 13:30" at bounding box center [827, 467] width 1469 height 6
click at [280, 463] on div "Occupied" at bounding box center [827, 457] width 1469 height 12
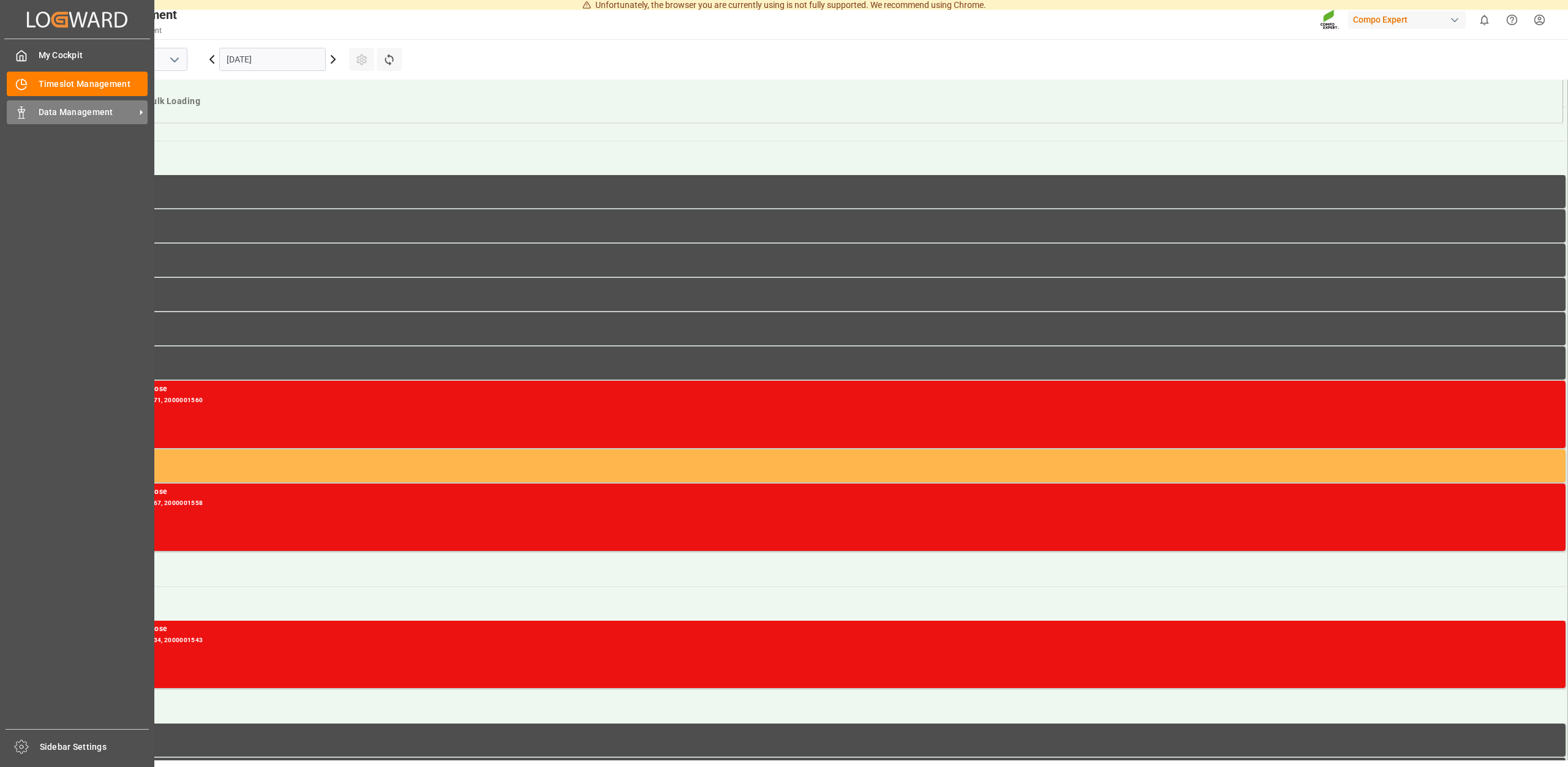
click at [86, 109] on span "Data Management" at bounding box center [87, 112] width 97 height 13
